Goal: Browse casually

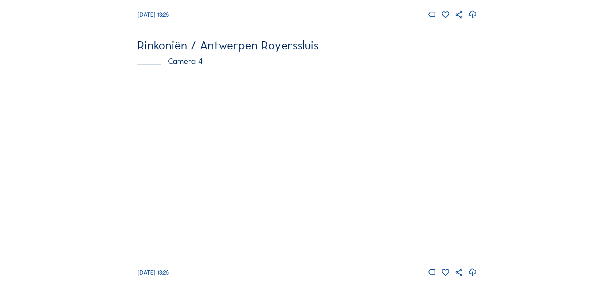
scroll to position [1070, 0]
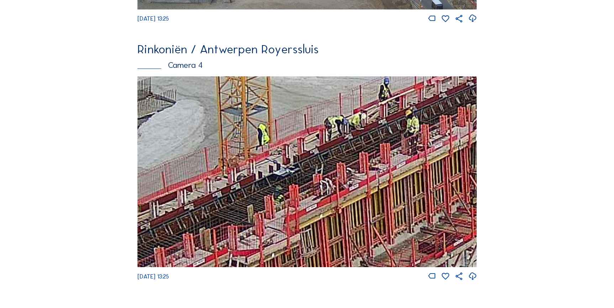
drag, startPoint x: 328, startPoint y: 161, endPoint x: 409, endPoint y: 135, distance: 85.7
click at [409, 135] on img at bounding box center [306, 171] width 339 height 191
drag, startPoint x: 325, startPoint y: 175, endPoint x: 361, endPoint y: 150, distance: 44.0
click at [357, 153] on img at bounding box center [306, 171] width 339 height 191
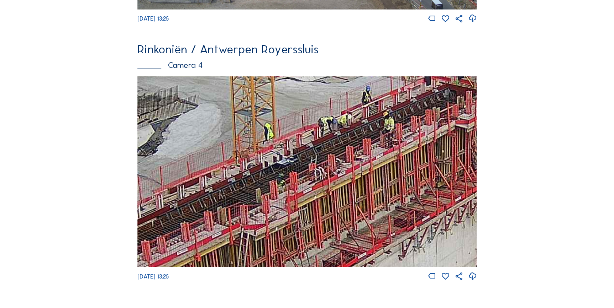
drag, startPoint x: 402, startPoint y: 196, endPoint x: 238, endPoint y: 255, distance: 173.7
click at [235, 258] on img at bounding box center [306, 171] width 339 height 191
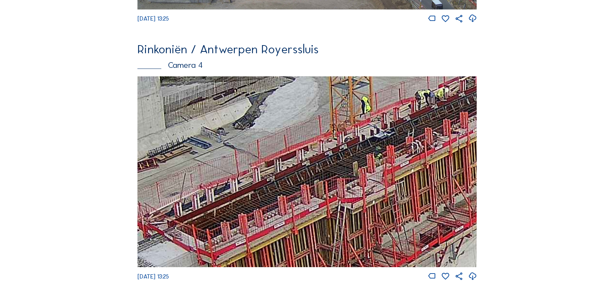
drag, startPoint x: 405, startPoint y: 221, endPoint x: 485, endPoint y: 192, distance: 84.5
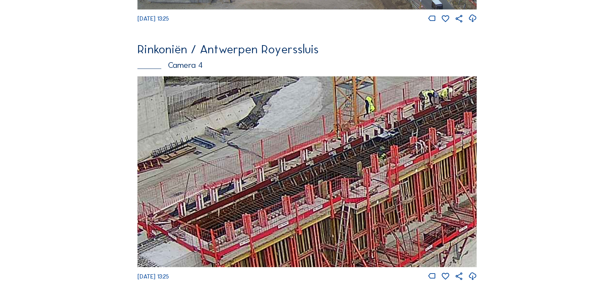
drag, startPoint x: 330, startPoint y: 222, endPoint x: 334, endPoint y: 222, distance: 3.9
click at [334, 222] on img at bounding box center [306, 171] width 339 height 191
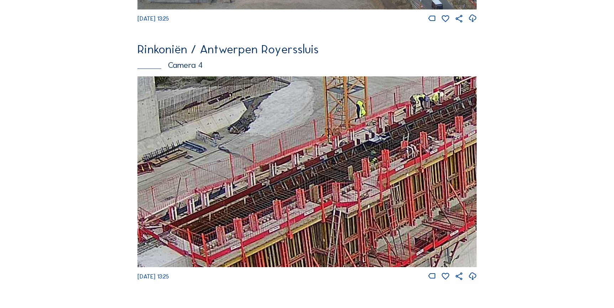
drag, startPoint x: 413, startPoint y: 182, endPoint x: 357, endPoint y: 202, distance: 59.3
click at [357, 202] on img at bounding box center [306, 171] width 339 height 191
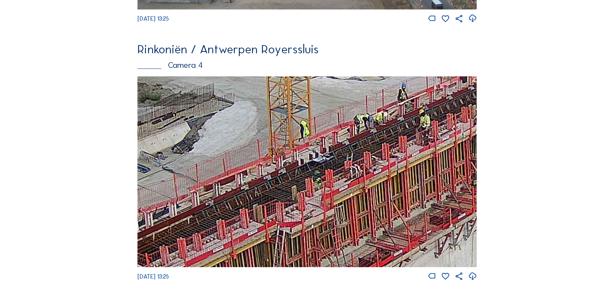
drag, startPoint x: 350, startPoint y: 190, endPoint x: 249, endPoint y: 217, distance: 104.5
click at [249, 217] on img at bounding box center [306, 171] width 339 height 191
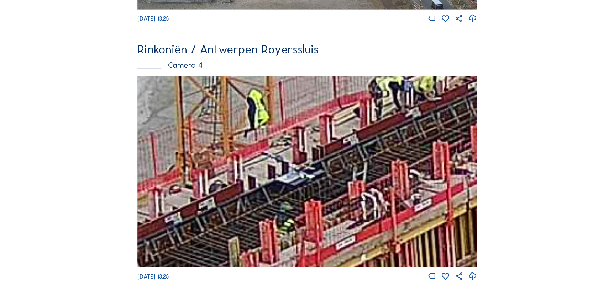
drag, startPoint x: 263, startPoint y: 182, endPoint x: 302, endPoint y: 213, distance: 49.9
click at [302, 213] on img at bounding box center [306, 171] width 339 height 191
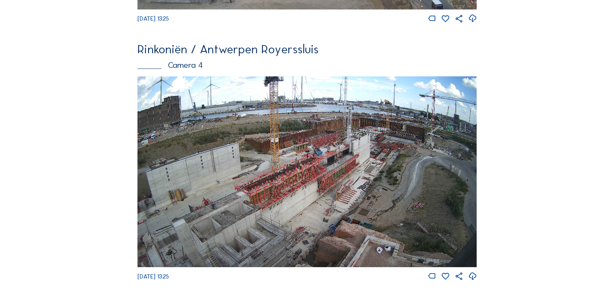
click at [384, 119] on img at bounding box center [306, 171] width 339 height 191
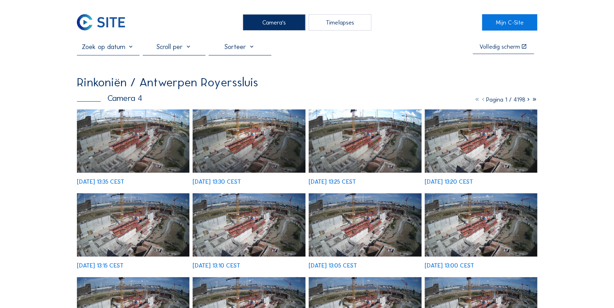
click at [150, 137] on img at bounding box center [133, 141] width 113 height 63
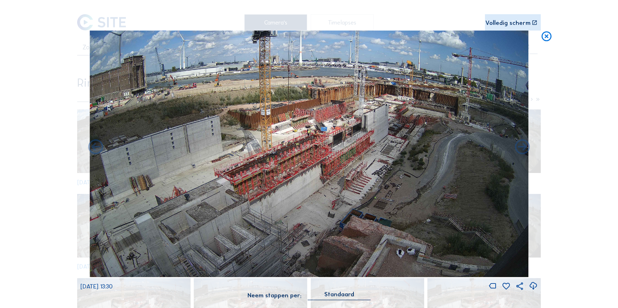
click at [545, 39] on icon at bounding box center [547, 37] width 12 height 12
